Goal: Task Accomplishment & Management: Use online tool/utility

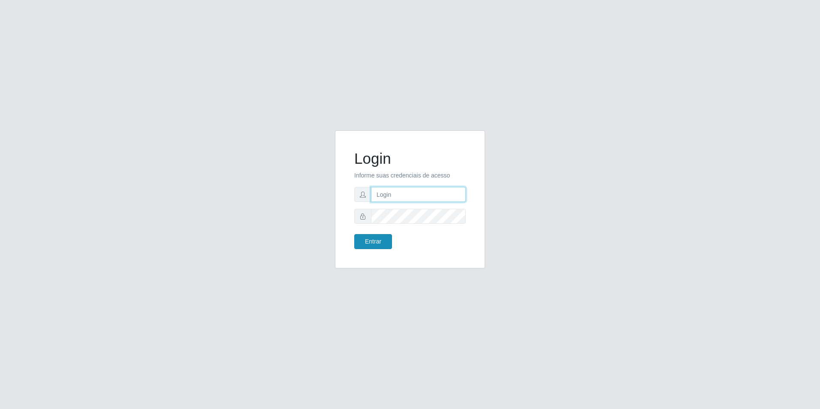
type input "[EMAIL_ADDRESS][DOMAIN_NAME]"
click at [375, 240] on button "Entrar" at bounding box center [373, 241] width 38 height 15
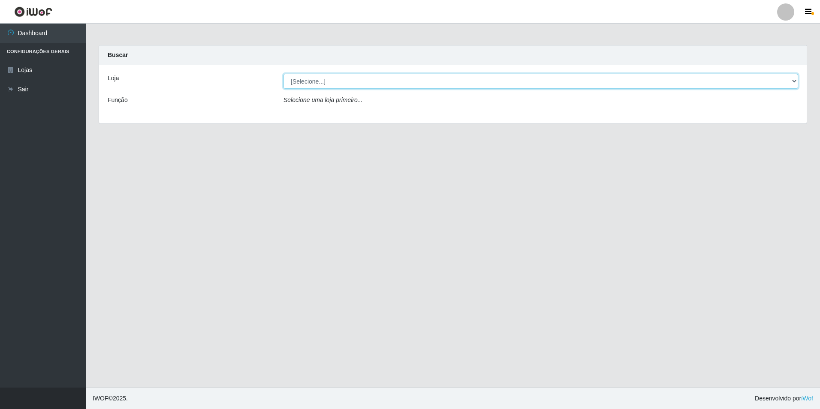
click at [393, 77] on select "[Selecione...] Extrabom - Loja 57 Anchieta" at bounding box center [540, 81] width 514 height 15
select select "470"
click at [283, 74] on select "[Selecione...] Extrabom - Loja 57 Anchieta" at bounding box center [540, 81] width 514 height 15
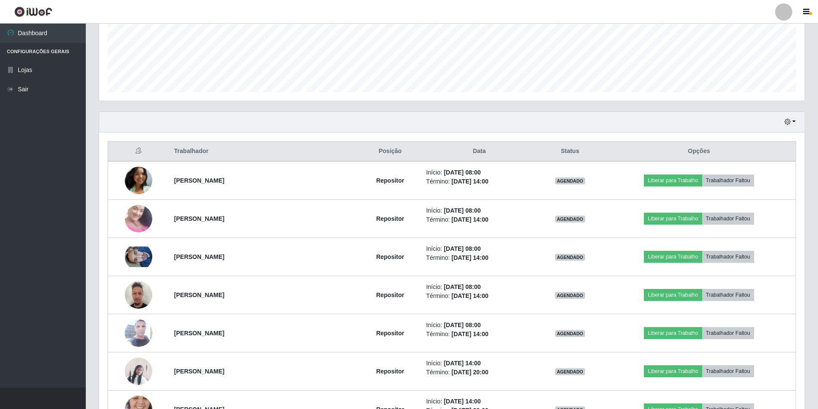
scroll to position [257, 0]
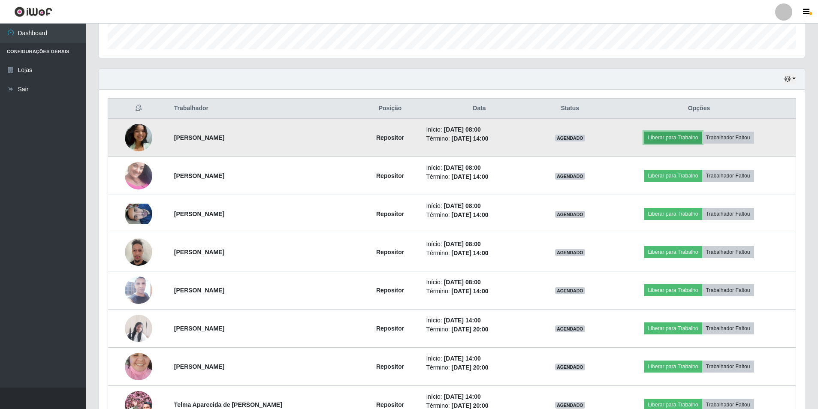
click at [675, 140] on button "Liberar para Trabalho" at bounding box center [672, 138] width 58 height 12
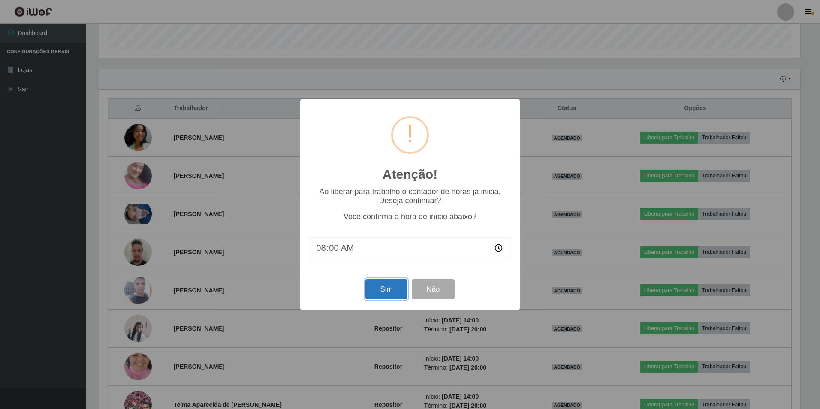
click at [386, 289] on button "Sim" at bounding box center [386, 289] width 42 height 20
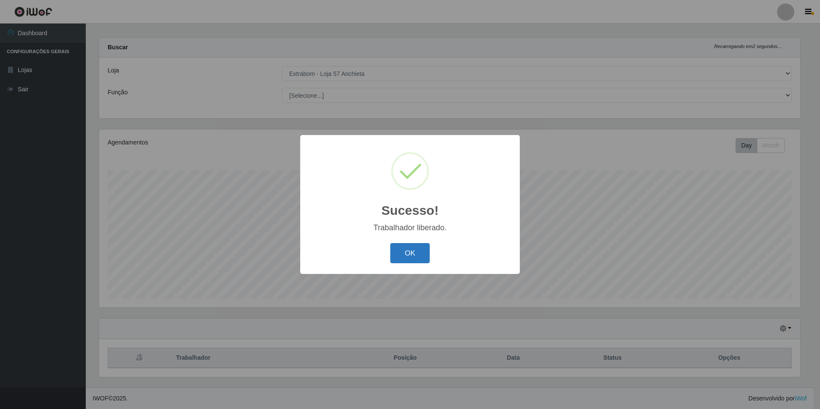
click at [407, 245] on button "OK" at bounding box center [410, 253] width 40 height 20
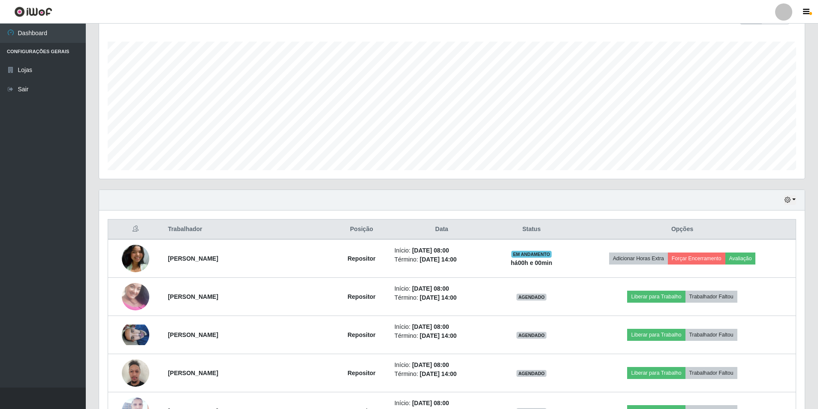
scroll to position [179, 0]
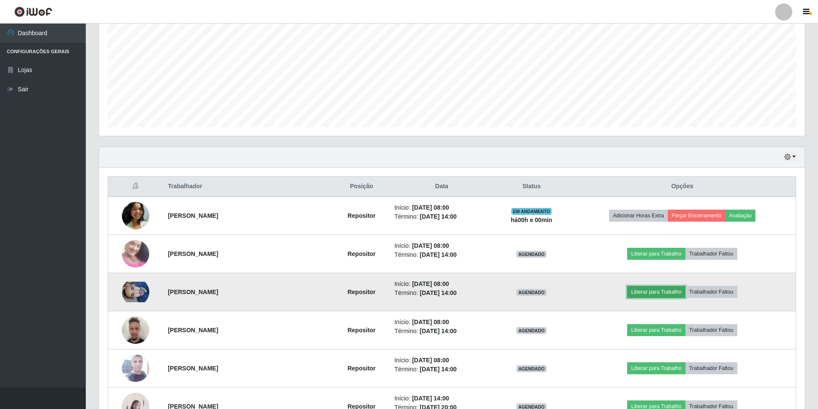
click at [653, 292] on button "Liberar para Trabalho" at bounding box center [656, 292] width 58 height 12
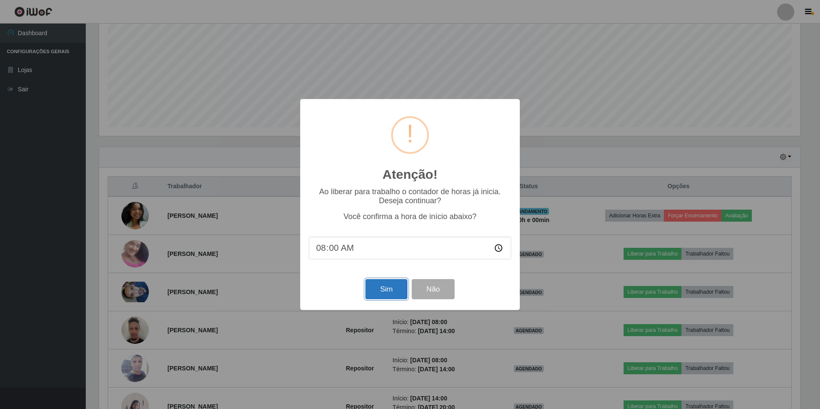
click at [372, 288] on button "Sim" at bounding box center [386, 289] width 42 height 20
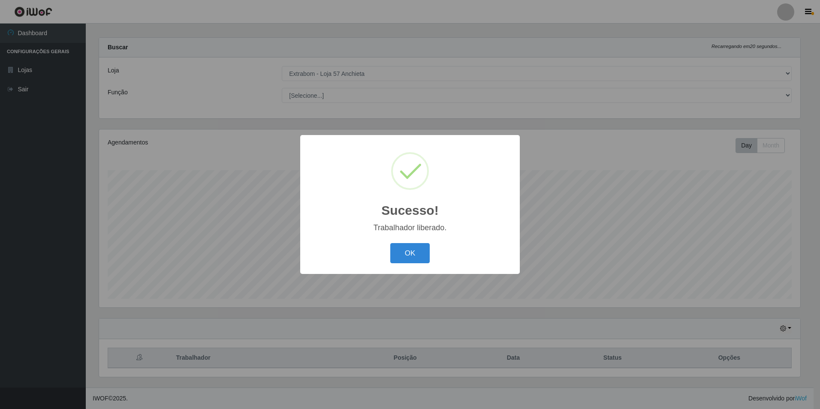
click at [636, 256] on div "Sucesso! × Trabalhador liberado. OK Cancel" at bounding box center [410, 204] width 820 height 409
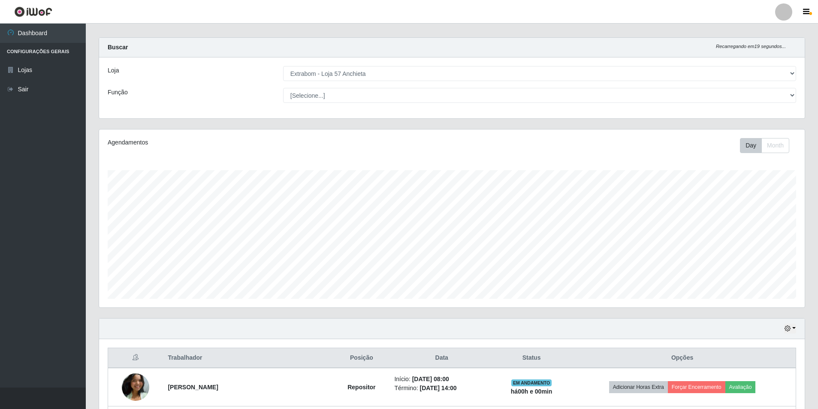
scroll to position [179, 0]
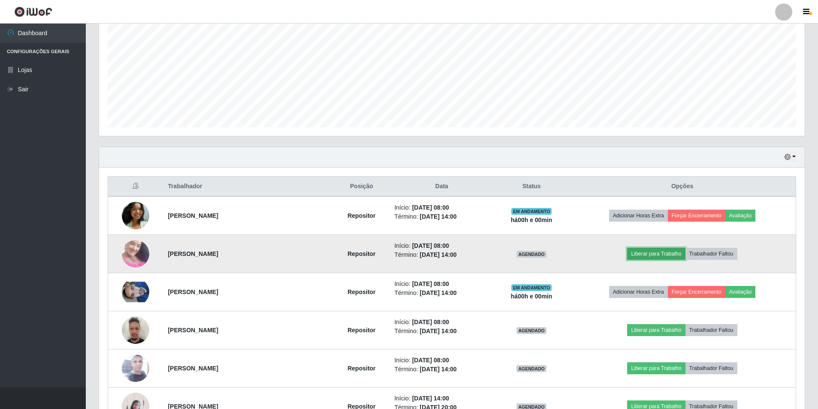
click at [655, 255] on button "Liberar para Trabalho" at bounding box center [656, 254] width 58 height 12
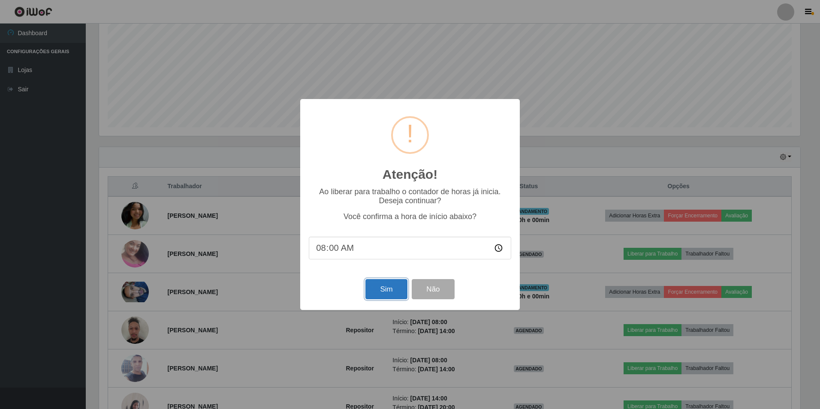
click at [392, 286] on button "Sim" at bounding box center [386, 289] width 42 height 20
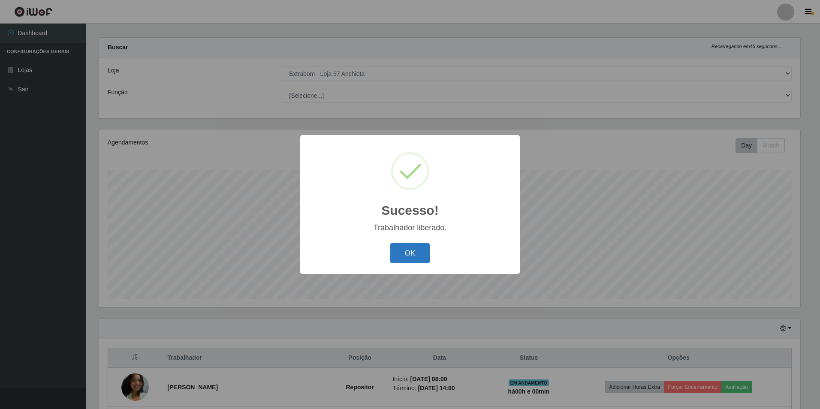
click at [397, 257] on button "OK" at bounding box center [410, 253] width 40 height 20
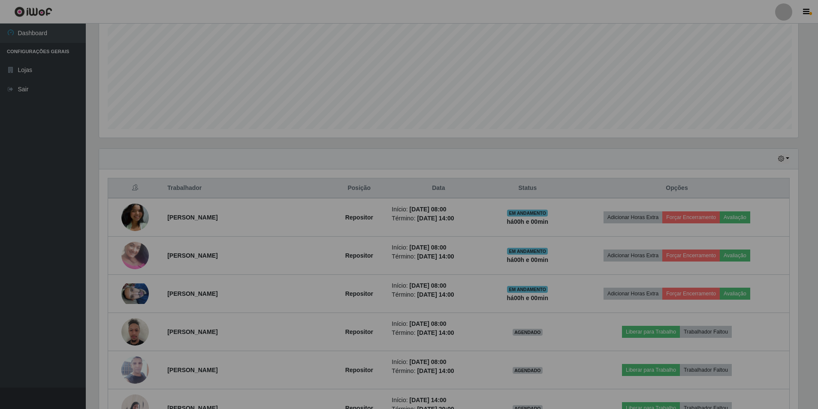
scroll to position [0, 0]
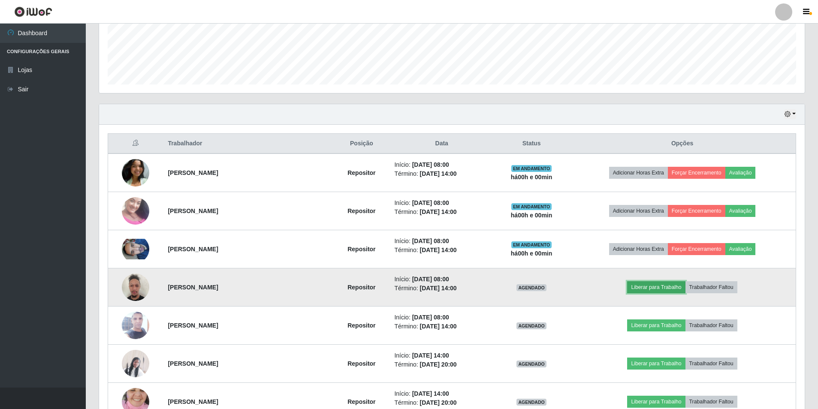
click at [641, 286] on button "Liberar para Trabalho" at bounding box center [656, 287] width 58 height 12
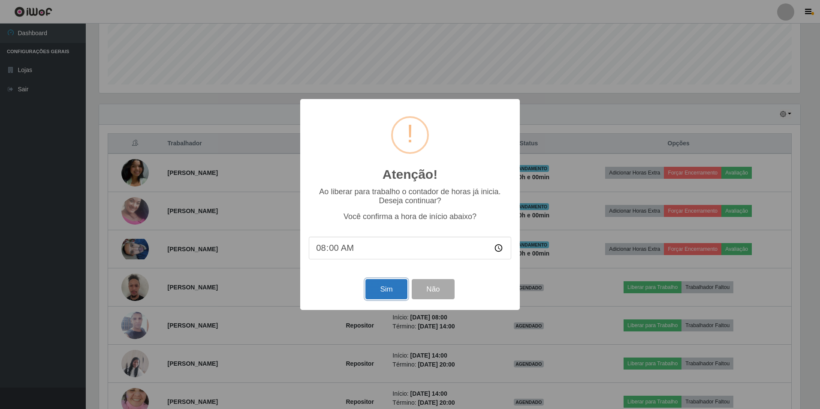
click at [384, 291] on button "Sim" at bounding box center [386, 289] width 42 height 20
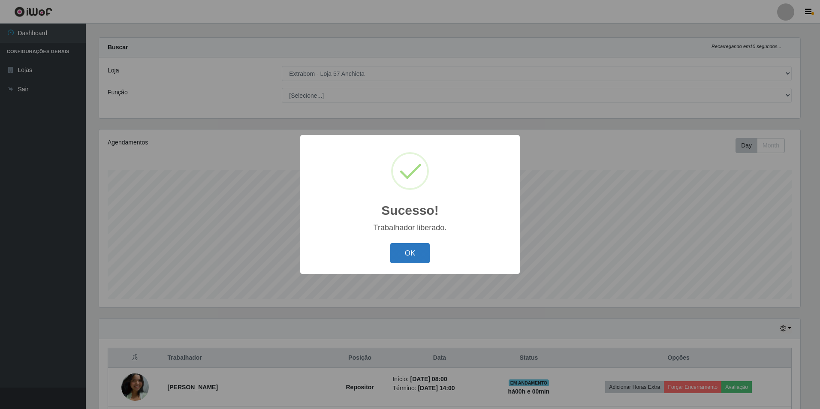
click at [398, 258] on button "OK" at bounding box center [410, 253] width 40 height 20
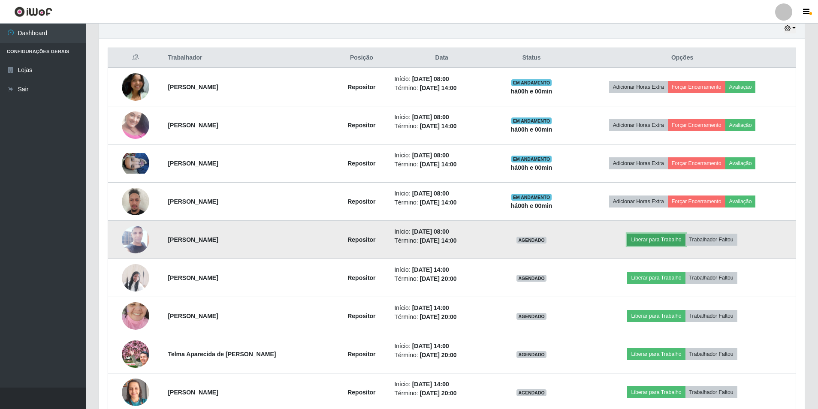
click at [661, 241] on button "Liberar para Trabalho" at bounding box center [656, 240] width 58 height 12
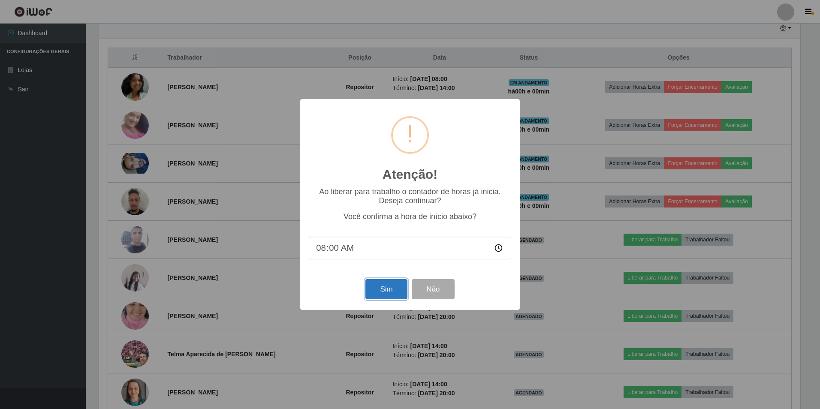
click at [370, 290] on button "Sim" at bounding box center [386, 289] width 42 height 20
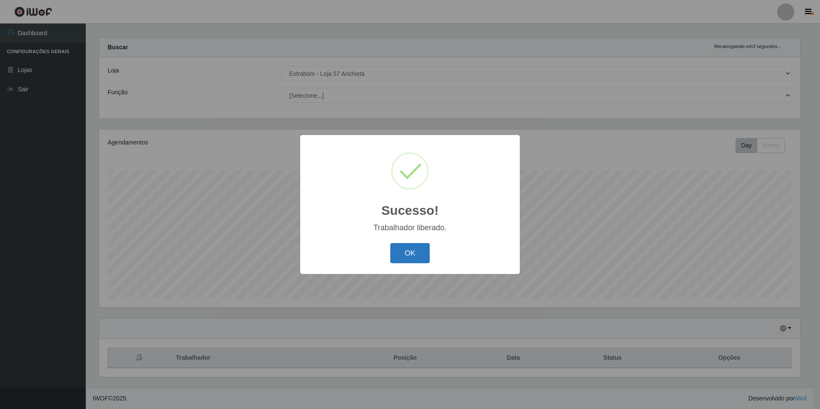
click at [406, 253] on button "OK" at bounding box center [410, 253] width 40 height 20
